Goal: Transaction & Acquisition: Purchase product/service

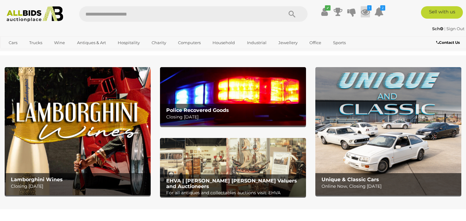
click at [365, 11] on icon at bounding box center [364, 11] width 9 height 11
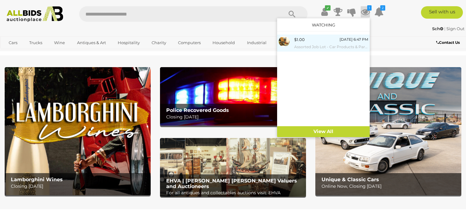
click at [303, 42] on span "$1.00" at bounding box center [299, 39] width 11 height 5
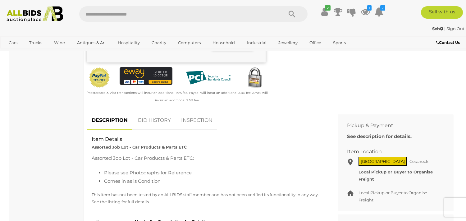
scroll to position [172, 0]
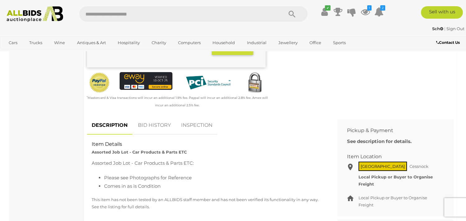
click at [160, 123] on link "BID HISTORY" at bounding box center [154, 125] width 42 height 18
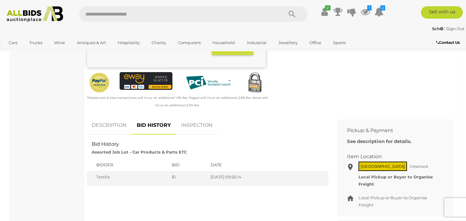
click at [142, 13] on input "text" at bounding box center [177, 14] width 197 height 16
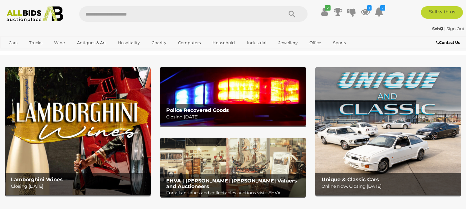
click at [381, 120] on img at bounding box center [388, 131] width 146 height 128
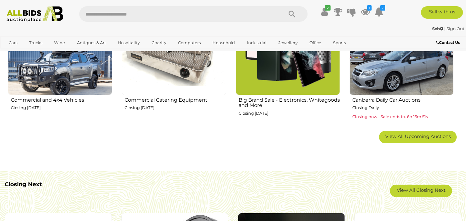
scroll to position [414, 0]
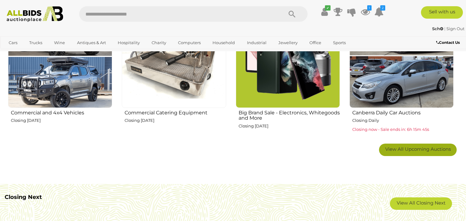
click at [428, 148] on span "View All Upcoming Auctions" at bounding box center [417, 149] width 65 height 6
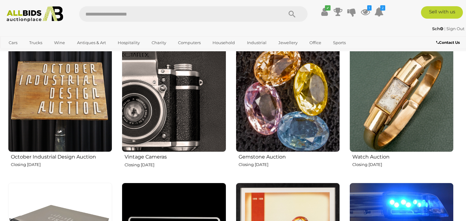
scroll to position [517, 0]
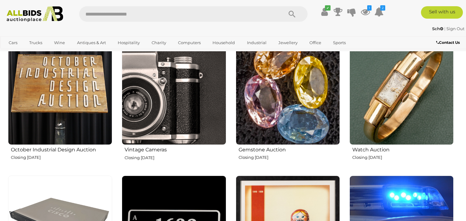
click at [168, 108] on img at bounding box center [174, 92] width 104 height 104
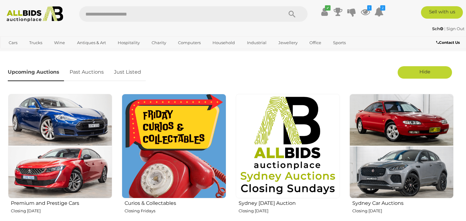
scroll to position [172, 0]
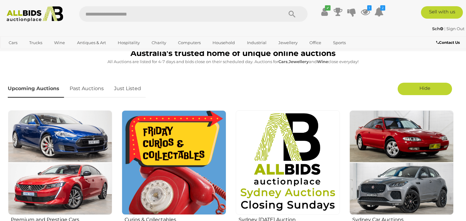
click at [174, 163] on img at bounding box center [174, 162] width 104 height 104
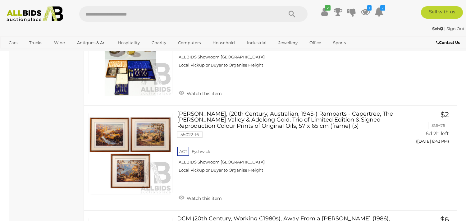
scroll to position [1172, 0]
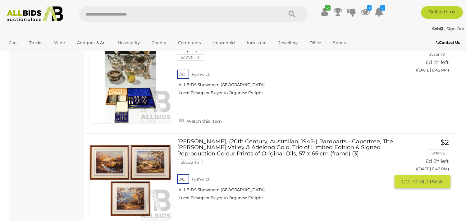
click at [118, 147] on link at bounding box center [130, 180] width 84 height 84
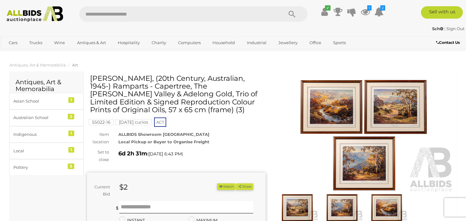
click at [330, 112] on img at bounding box center [364, 135] width 178 height 115
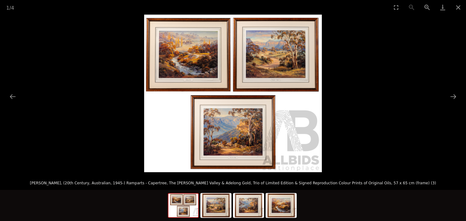
scroll to position [34, 0]
click at [454, 94] on button "Next slide" at bounding box center [452, 96] width 13 height 12
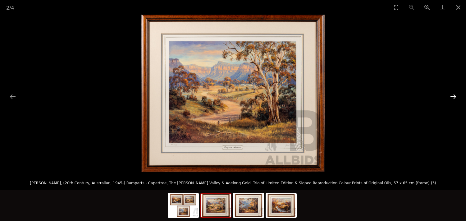
click at [454, 94] on button "Next slide" at bounding box center [452, 96] width 13 height 12
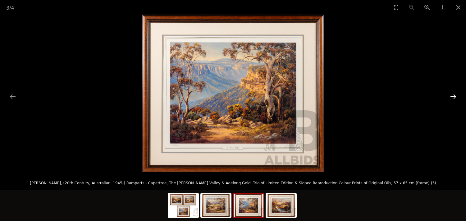
click at [454, 94] on button "Next slide" at bounding box center [452, 96] width 13 height 12
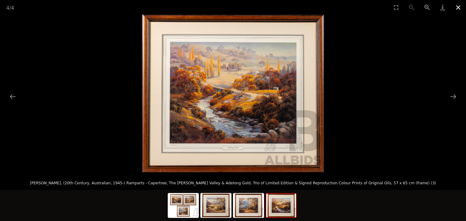
click at [458, 5] on button "Close gallery" at bounding box center [458, 7] width 16 height 15
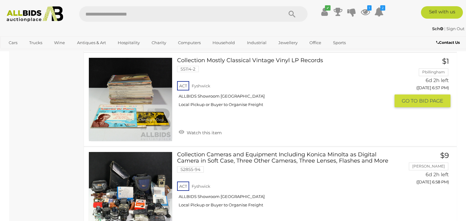
scroll to position [2707, 0]
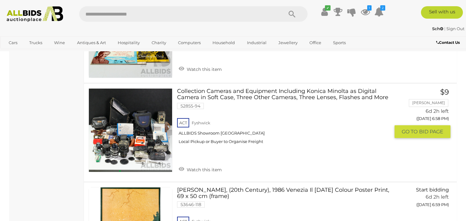
click at [131, 104] on link at bounding box center [130, 130] width 84 height 84
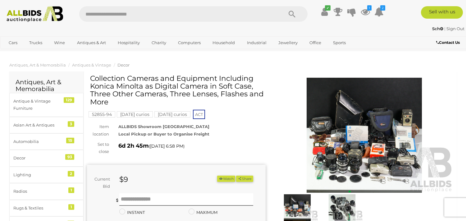
click at [376, 129] on img at bounding box center [364, 135] width 178 height 115
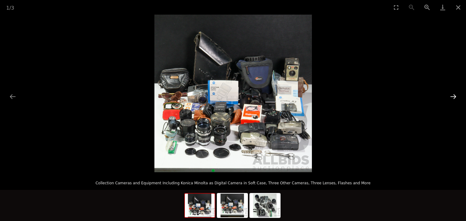
click at [451, 94] on button "Next slide" at bounding box center [452, 96] width 13 height 12
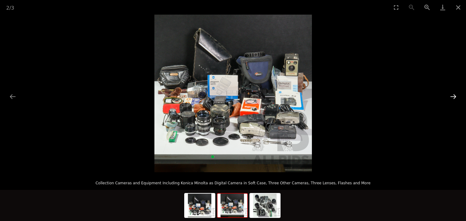
click at [451, 95] on button "Next slide" at bounding box center [452, 96] width 13 height 12
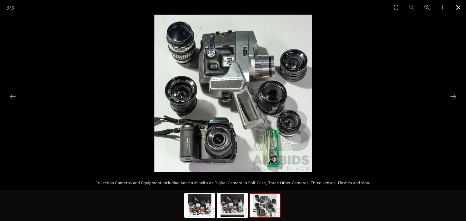
click at [457, 6] on button "Close gallery" at bounding box center [458, 7] width 16 height 15
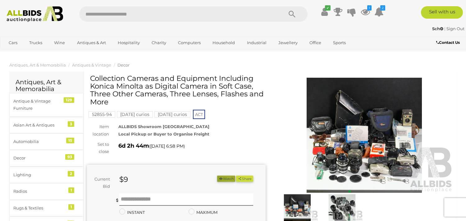
click at [226, 178] on button "Watch" at bounding box center [226, 178] width 18 height 7
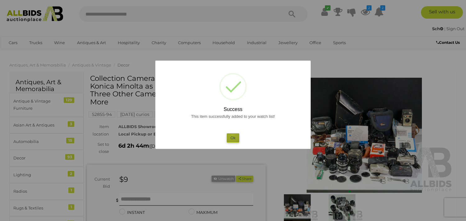
click at [232, 135] on button "Ok" at bounding box center [233, 137] width 13 height 9
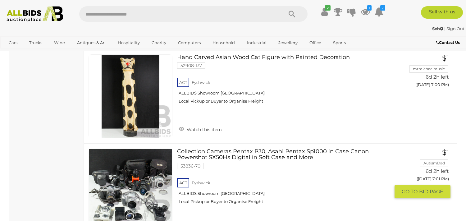
scroll to position [2973, 0]
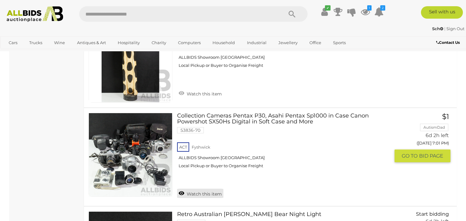
click at [203, 188] on link "Watch this item" at bounding box center [200, 192] width 46 height 9
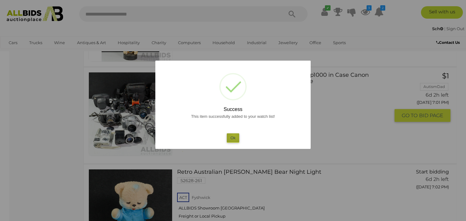
click at [234, 135] on button "Ok" at bounding box center [233, 137] width 13 height 9
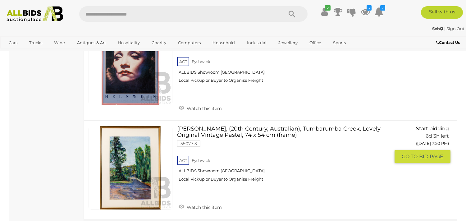
scroll to position [4870, 0]
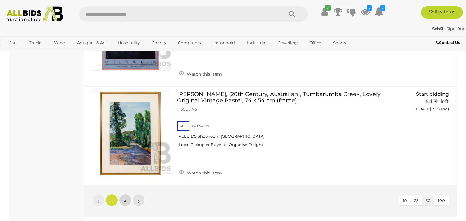
click at [125, 197] on span "2" at bounding box center [125, 200] width 2 height 6
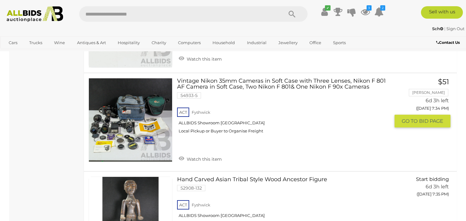
scroll to position [1308, 0]
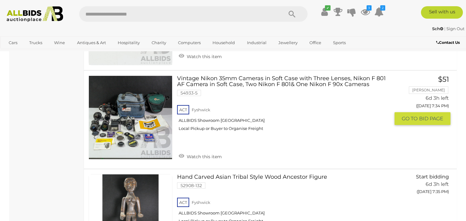
click at [143, 115] on link at bounding box center [130, 117] width 84 height 84
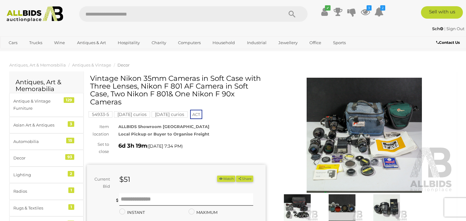
click at [350, 142] on img at bounding box center [364, 135] width 178 height 115
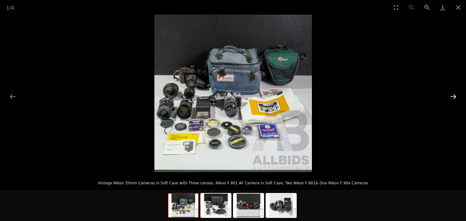
click at [455, 96] on button "Next slide" at bounding box center [452, 96] width 13 height 12
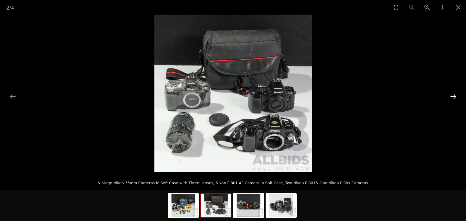
click at [455, 95] on button "Next slide" at bounding box center [452, 96] width 13 height 12
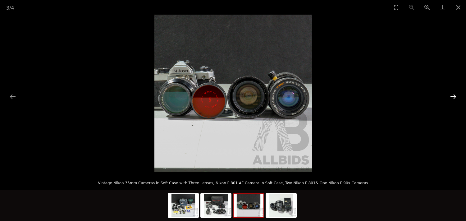
click at [455, 95] on button "Next slide" at bounding box center [452, 96] width 13 height 12
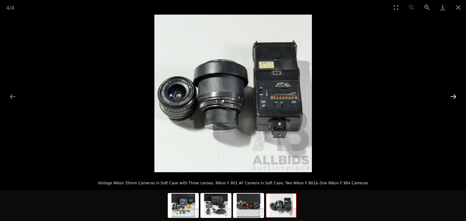
click at [455, 95] on button "Next slide" at bounding box center [452, 96] width 13 height 12
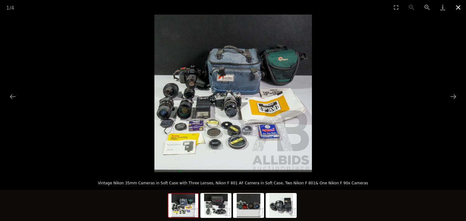
drag, startPoint x: 457, startPoint y: 8, endPoint x: 461, endPoint y: 7, distance: 4.9
click at [458, 8] on button "Close gallery" at bounding box center [458, 7] width 16 height 15
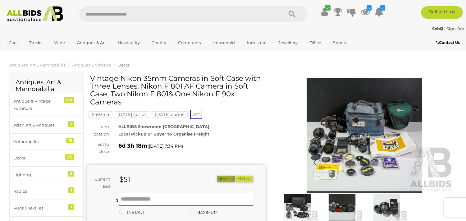
click at [223, 179] on button "Watch" at bounding box center [226, 178] width 18 height 7
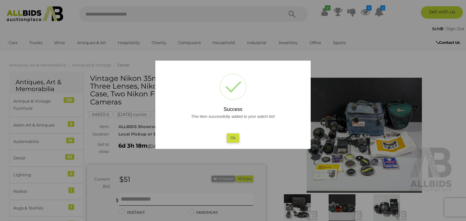
click at [233, 137] on button "Ok" at bounding box center [233, 137] width 13 height 9
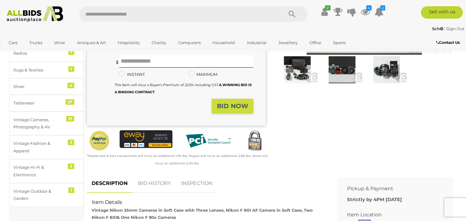
scroll to position [172, 0]
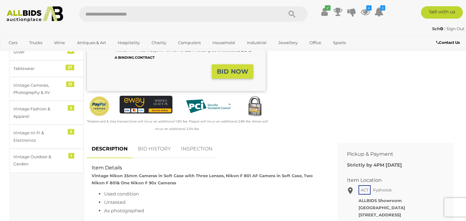
click at [160, 147] on link "BID HISTORY" at bounding box center [154, 149] width 42 height 18
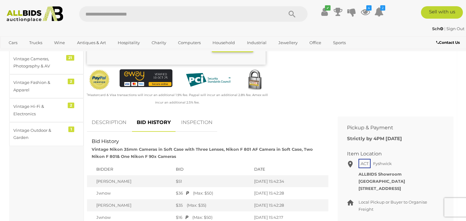
scroll to position [241, 0]
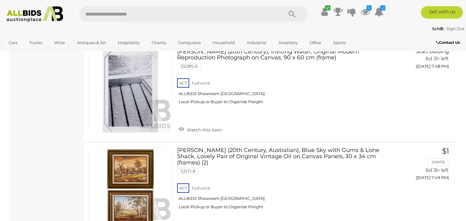
scroll to position [2647, 0]
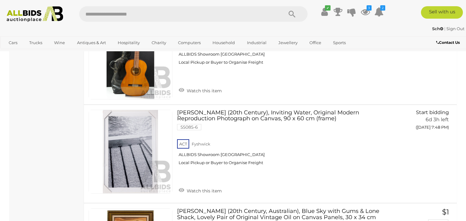
scroll to position [32, 0]
